Goal: Transaction & Acquisition: Subscribe to service/newsletter

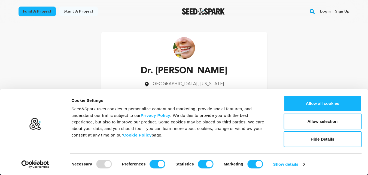
click at [346, 10] on link "Sign up" at bounding box center [342, 11] width 14 height 9
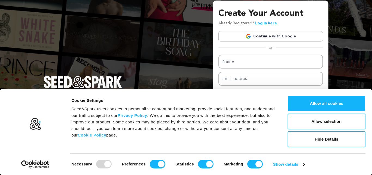
click at [263, 36] on link "Continue with Google" at bounding box center [270, 36] width 105 height 10
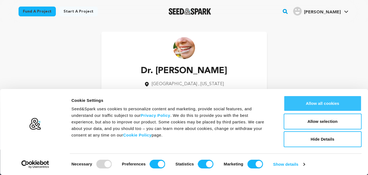
click at [313, 101] on button "Allow all cookies" at bounding box center [322, 103] width 78 height 16
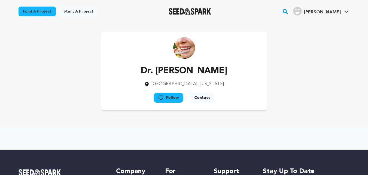
click at [200, 95] on button "Contact" at bounding box center [202, 98] width 25 height 10
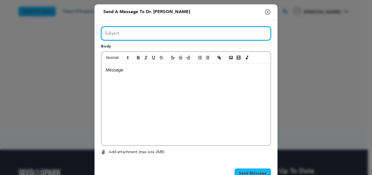
click at [171, 31] on input "Subject" at bounding box center [186, 33] width 170 height 14
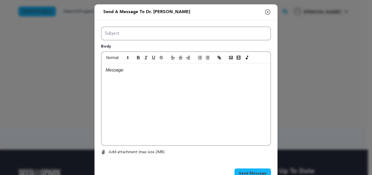
click at [267, 11] on icon "button" at bounding box center [267, 12] width 7 height 7
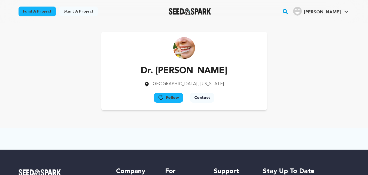
click at [43, 12] on link "Fund a project" at bounding box center [37, 12] width 37 height 10
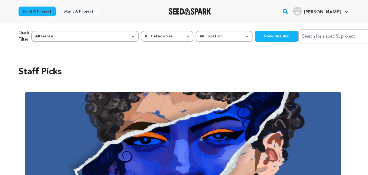
click at [207, 29] on div "Quick Filter All Genre Action Adventure Afrobeat Alternative Ambient Animation …" at bounding box center [184, 36] width 348 height 27
click at [255, 34] on button "View Results" at bounding box center [277, 36] width 44 height 11
